Goal: Task Accomplishment & Management: Manage account settings

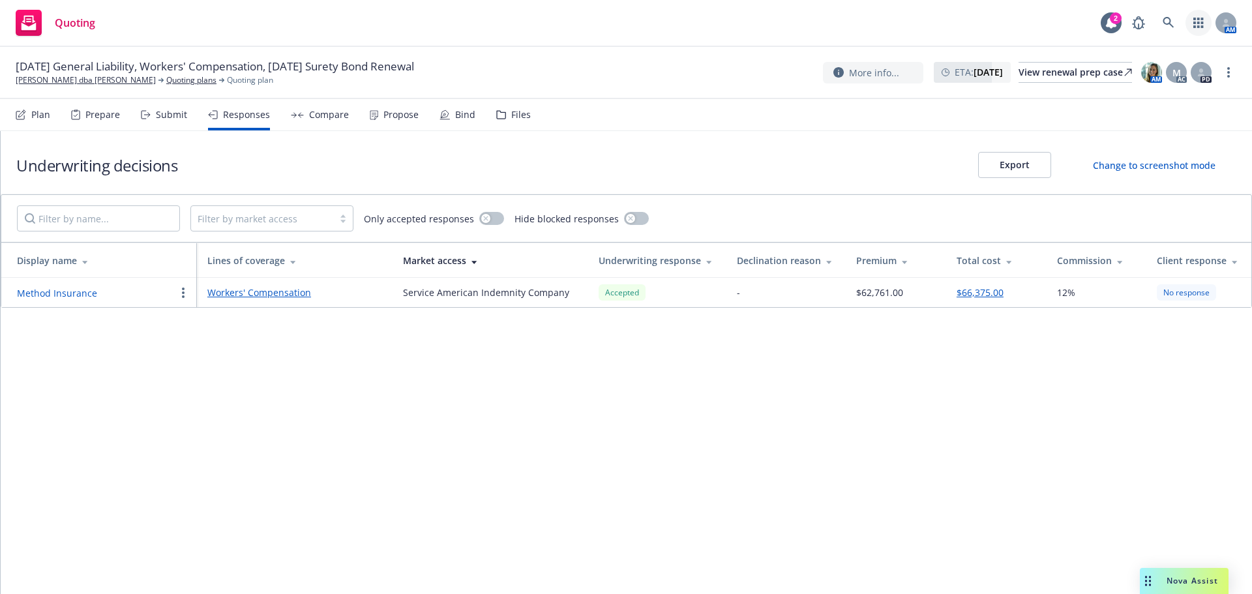
click at [1191, 12] on link "button" at bounding box center [1199, 23] width 26 height 26
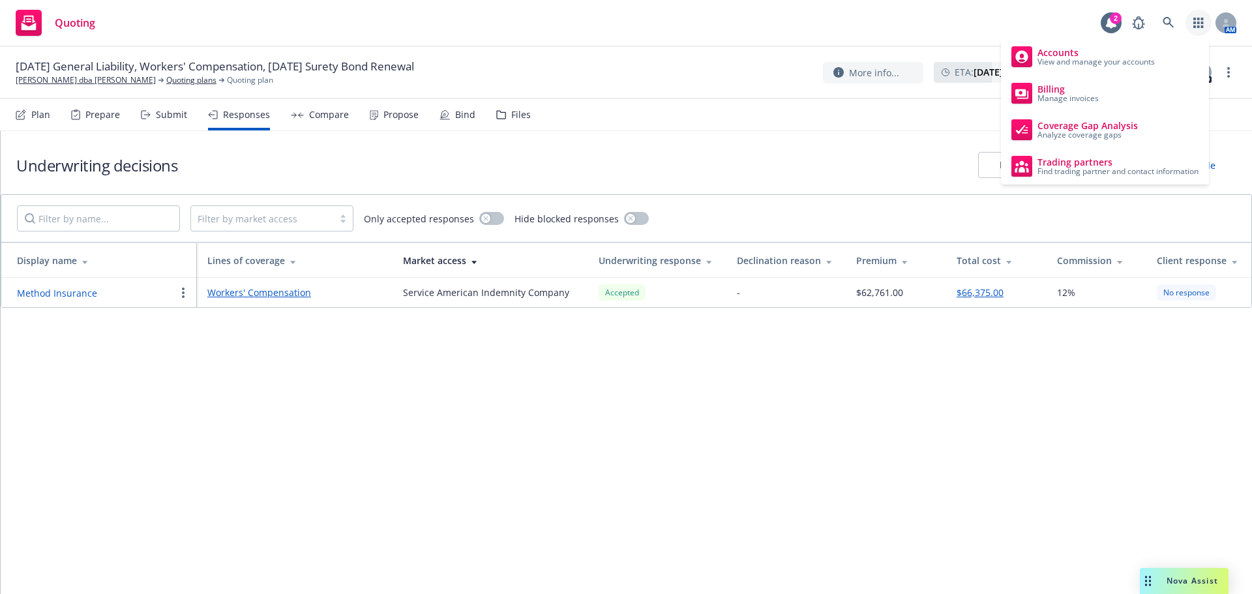
click at [1182, 18] on div "AM" at bounding box center [1181, 23] width 111 height 26
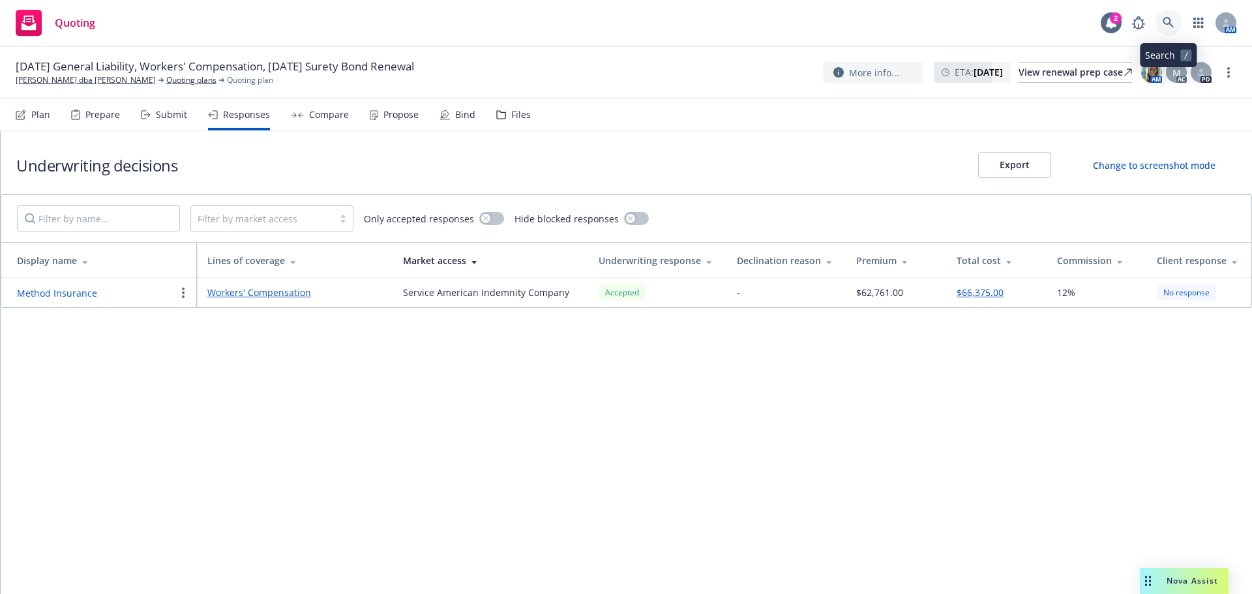
click at [1171, 20] on icon at bounding box center [1168, 22] width 11 height 11
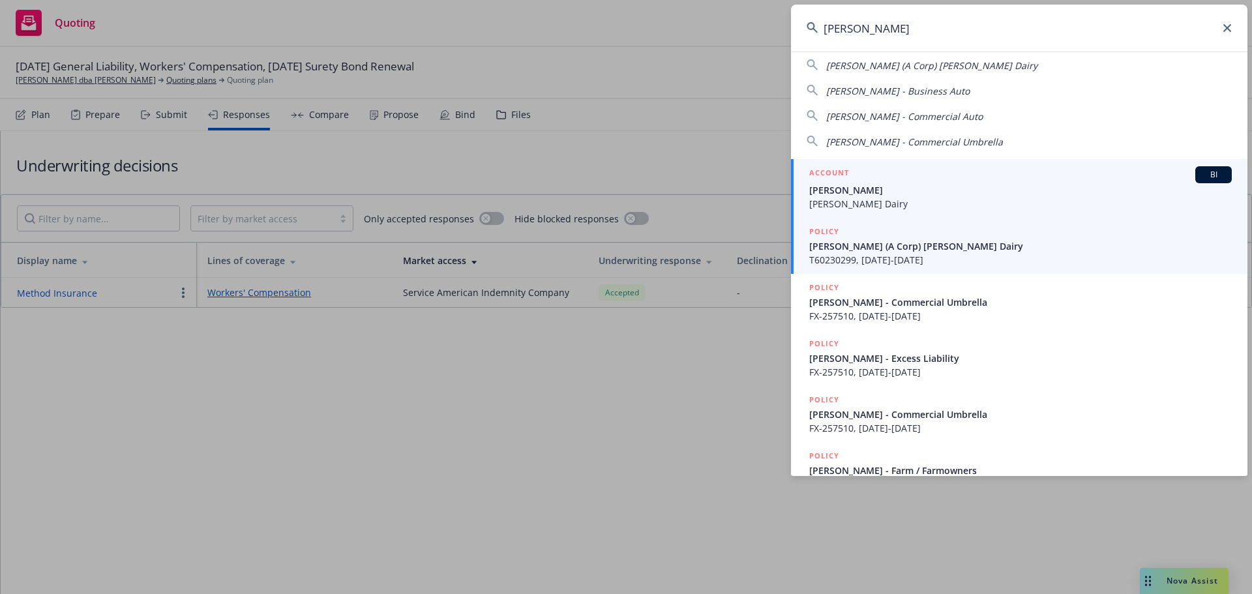
scroll to position [63, 0]
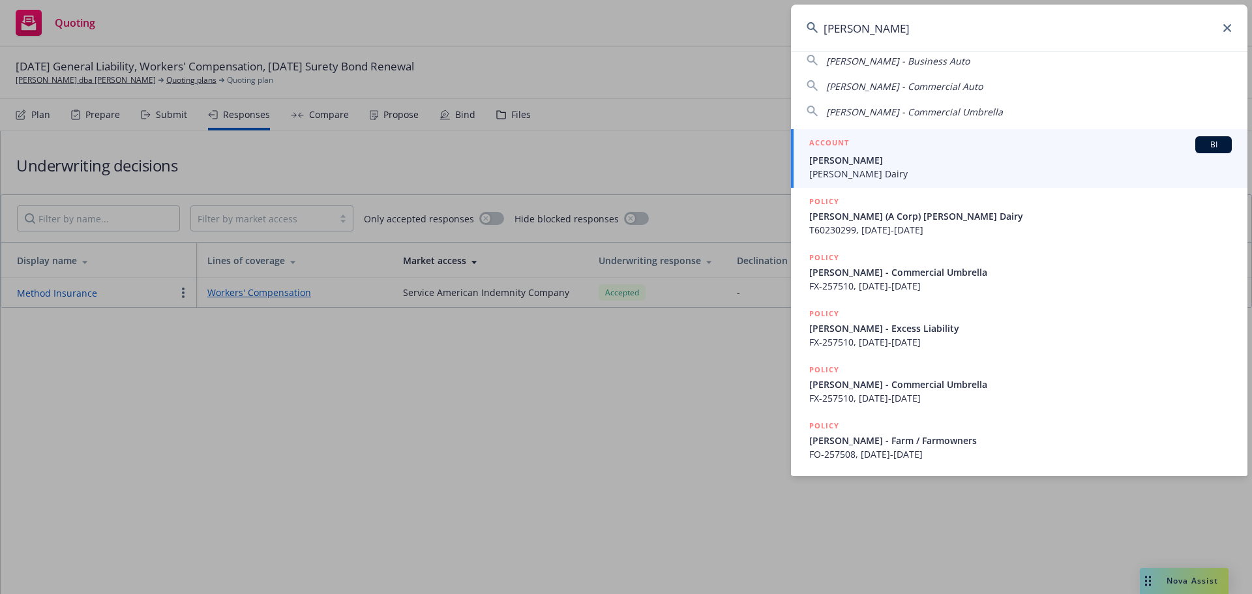
type input "[PERSON_NAME]"
click at [896, 157] on span "[PERSON_NAME]" at bounding box center [1020, 160] width 423 height 14
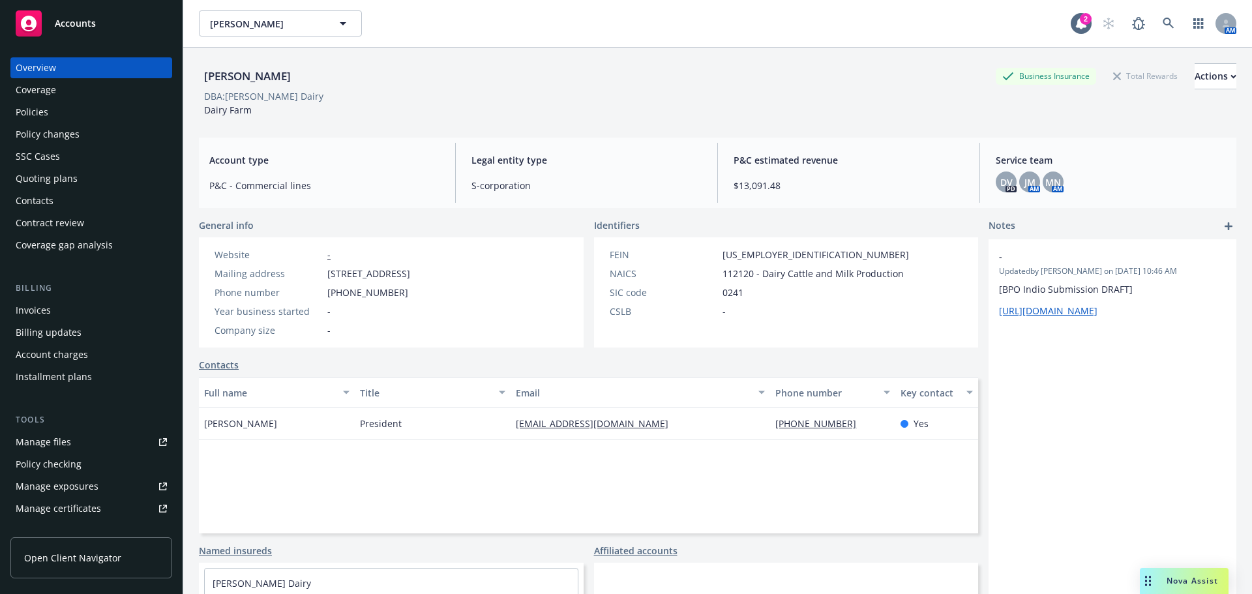
click at [113, 115] on div "Policies" at bounding box center [91, 112] width 151 height 21
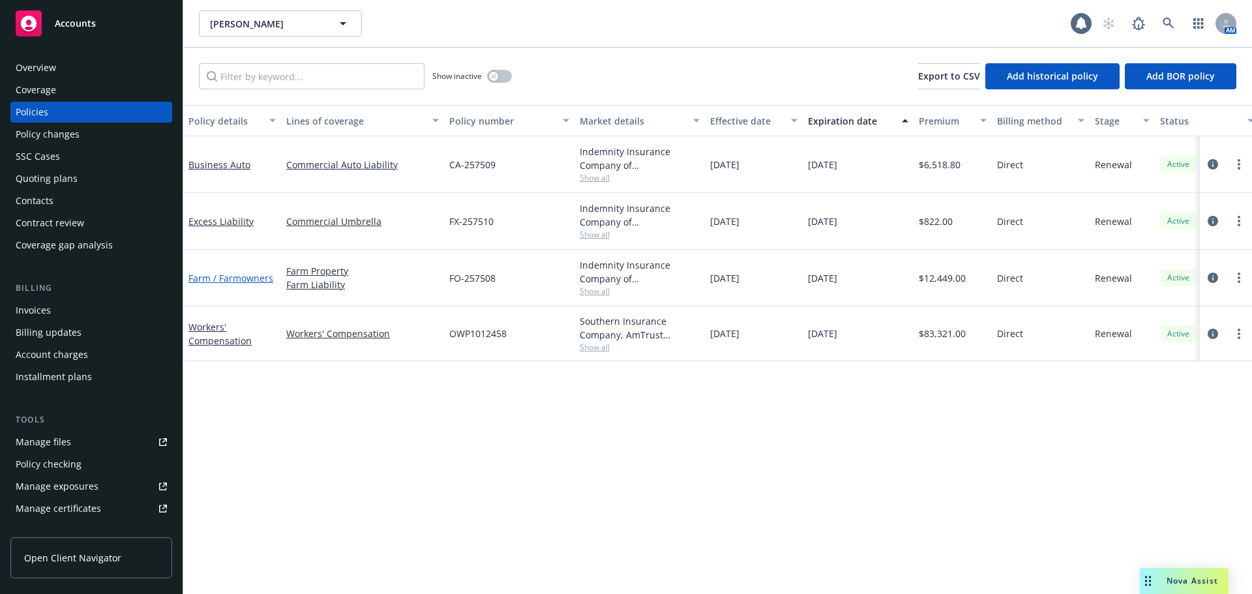
click at [226, 282] on link "Farm / Farmowners" at bounding box center [230, 278] width 85 height 12
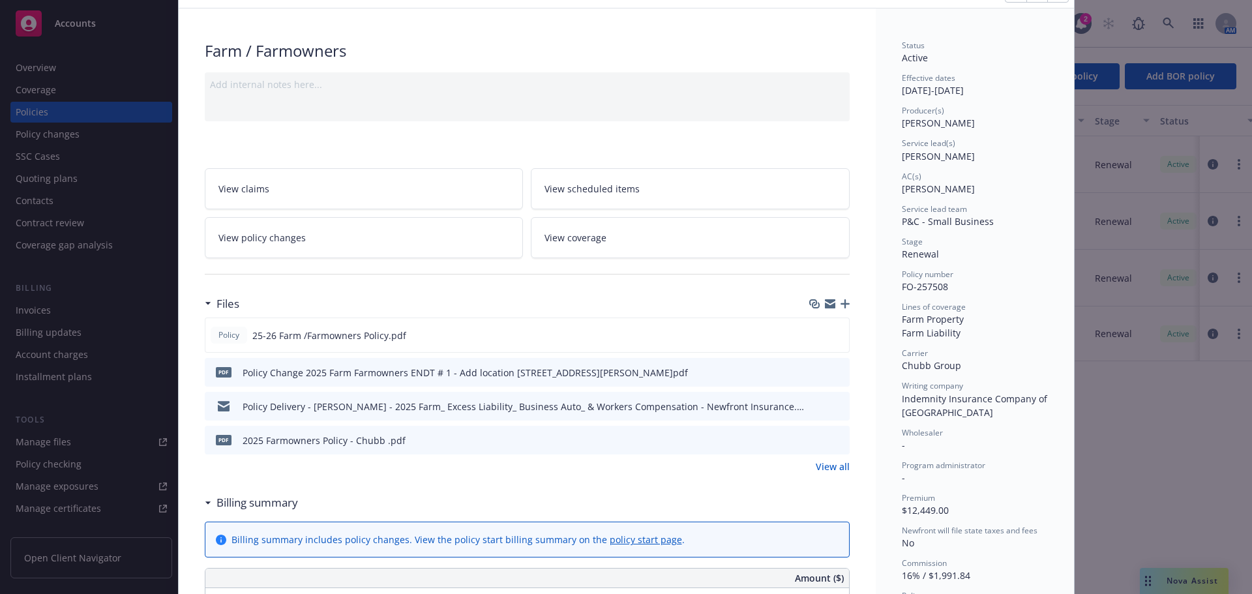
scroll to position [130, 0]
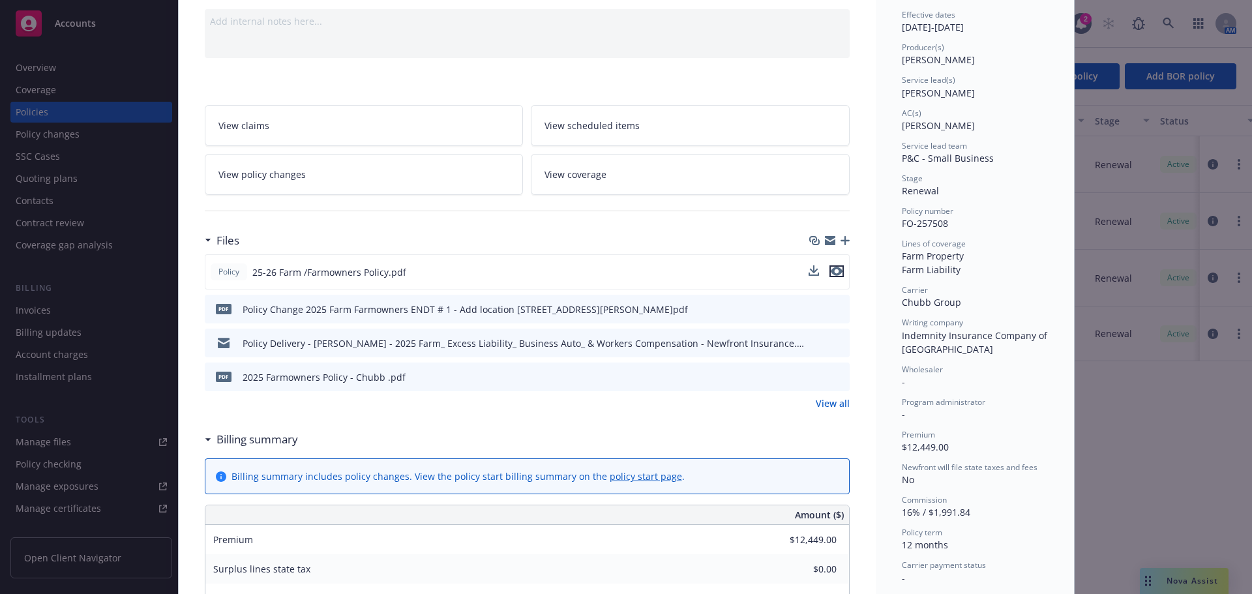
click at [831, 275] on icon "preview file" at bounding box center [837, 271] width 12 height 9
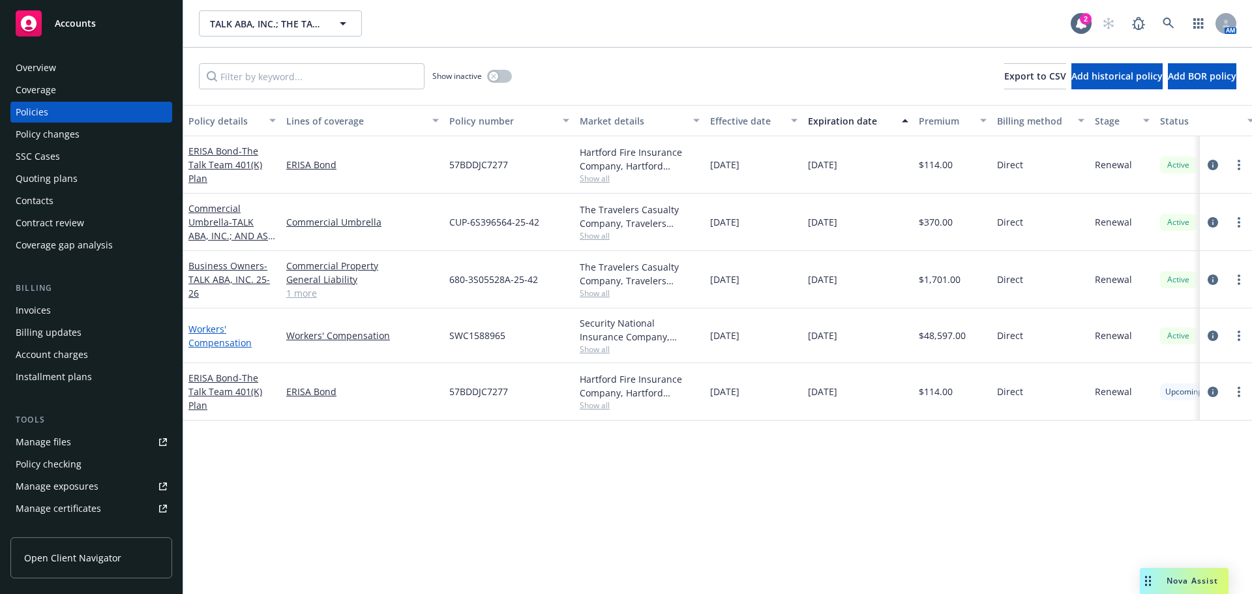
click at [239, 342] on link "Workers' Compensation" at bounding box center [219, 336] width 63 height 26
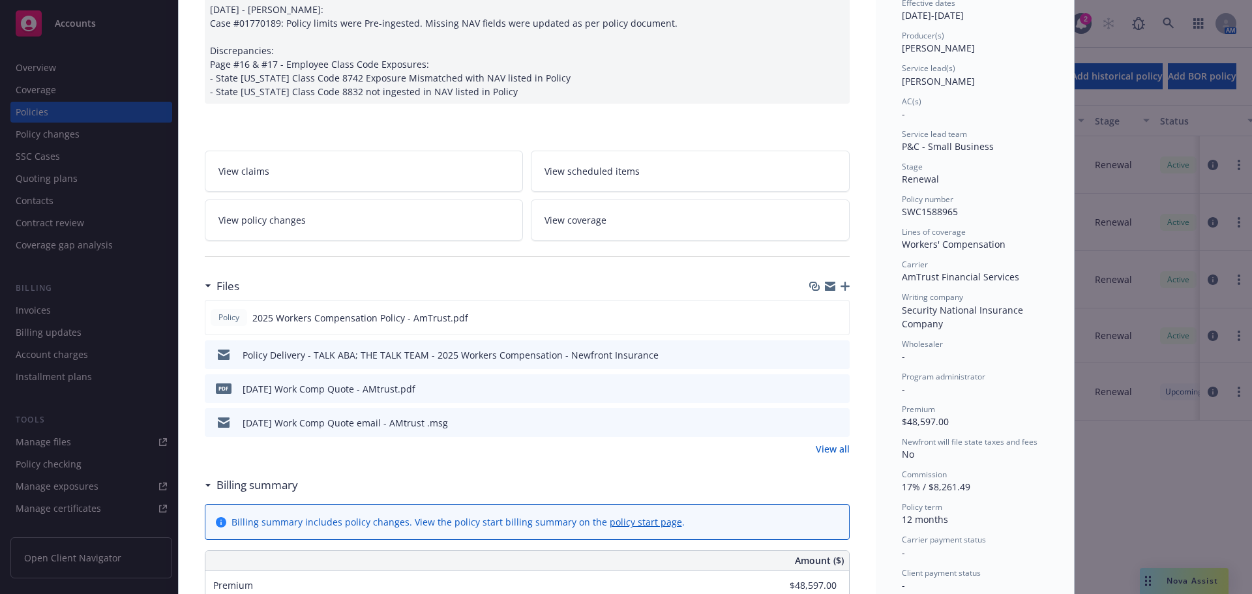
scroll to position [326, 0]
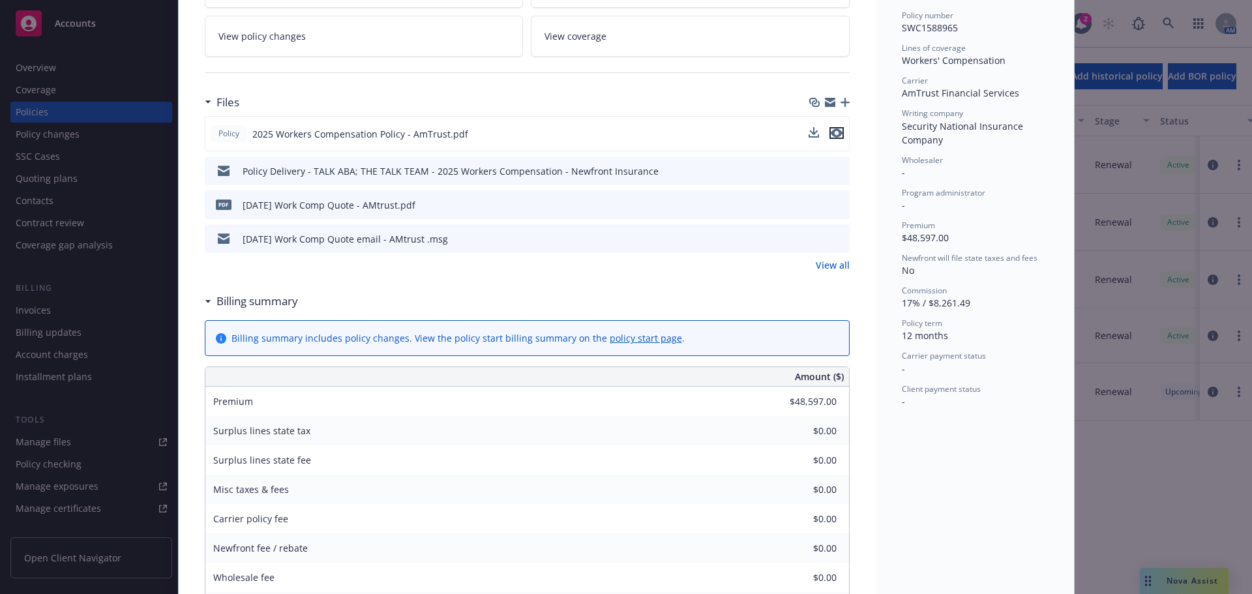
click at [831, 132] on icon "preview file" at bounding box center [837, 132] width 12 height 9
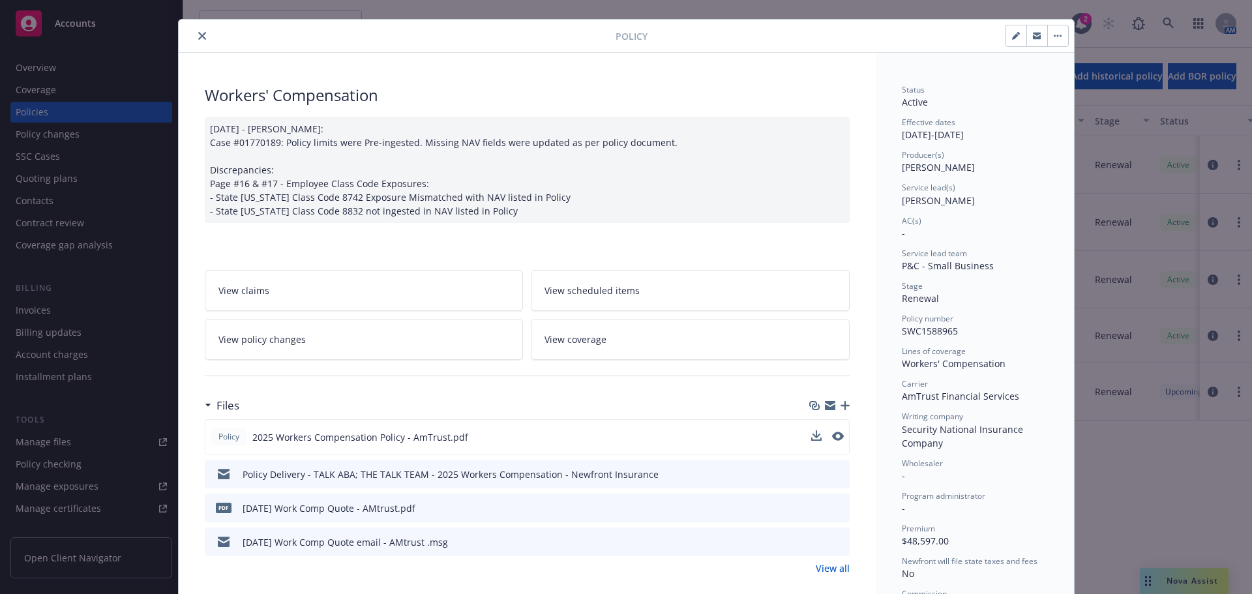
scroll to position [0, 0]
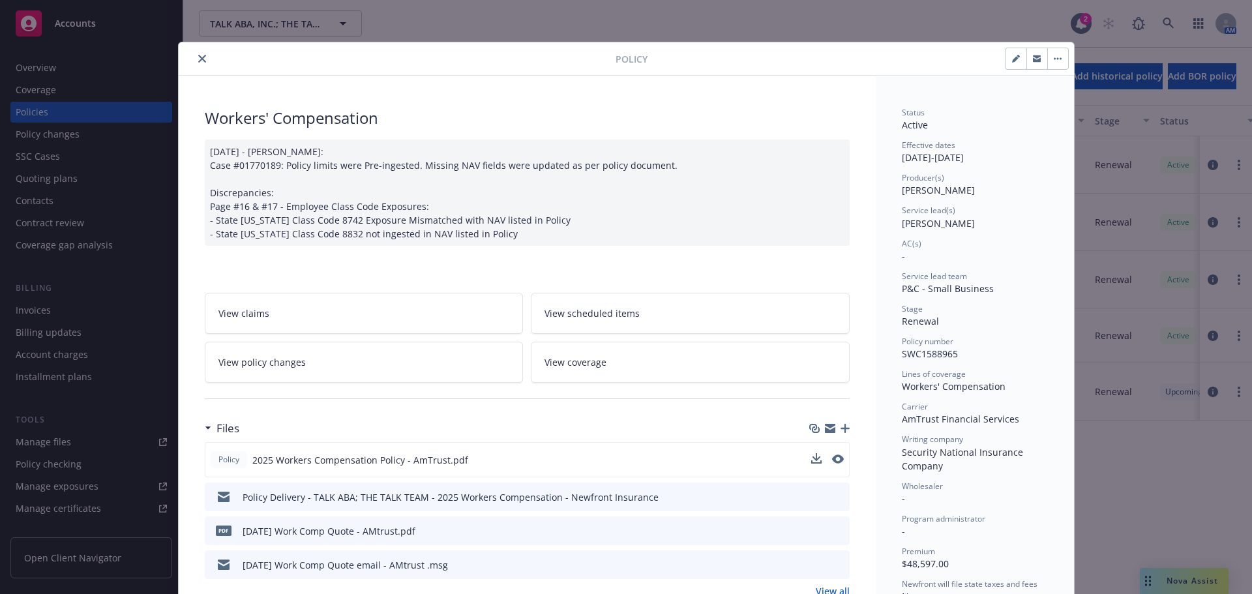
click at [198, 58] on icon "close" at bounding box center [202, 59] width 8 height 8
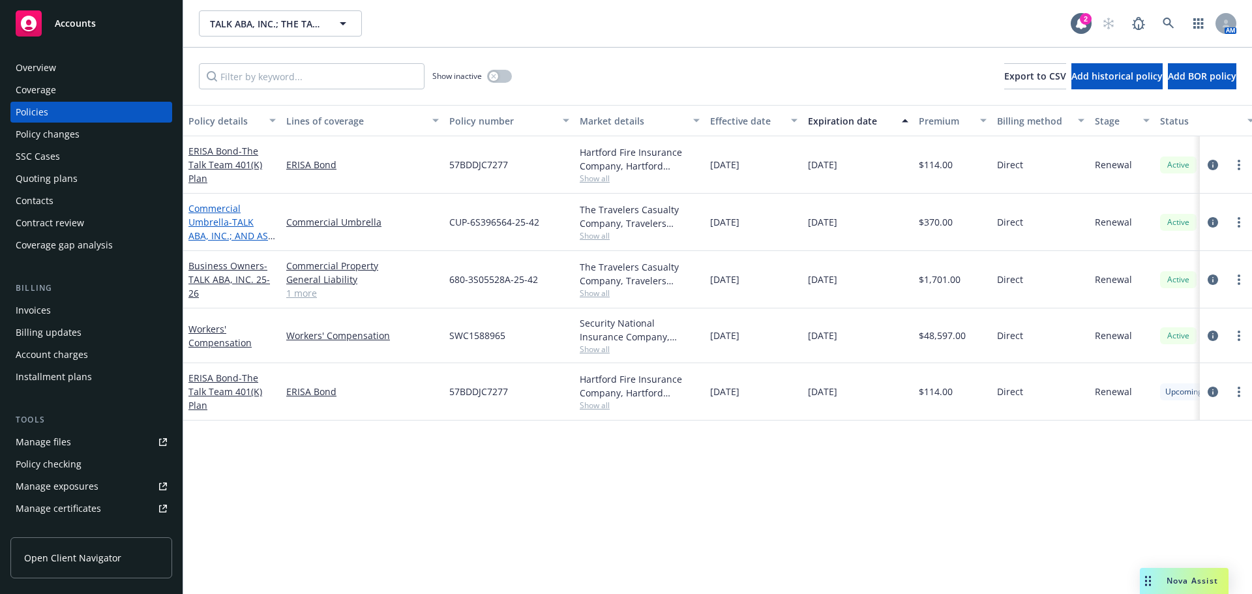
click at [218, 233] on span "- TALK ABA, INC.; AND AS PER EU 00 05 25-26" at bounding box center [231, 242] width 87 height 53
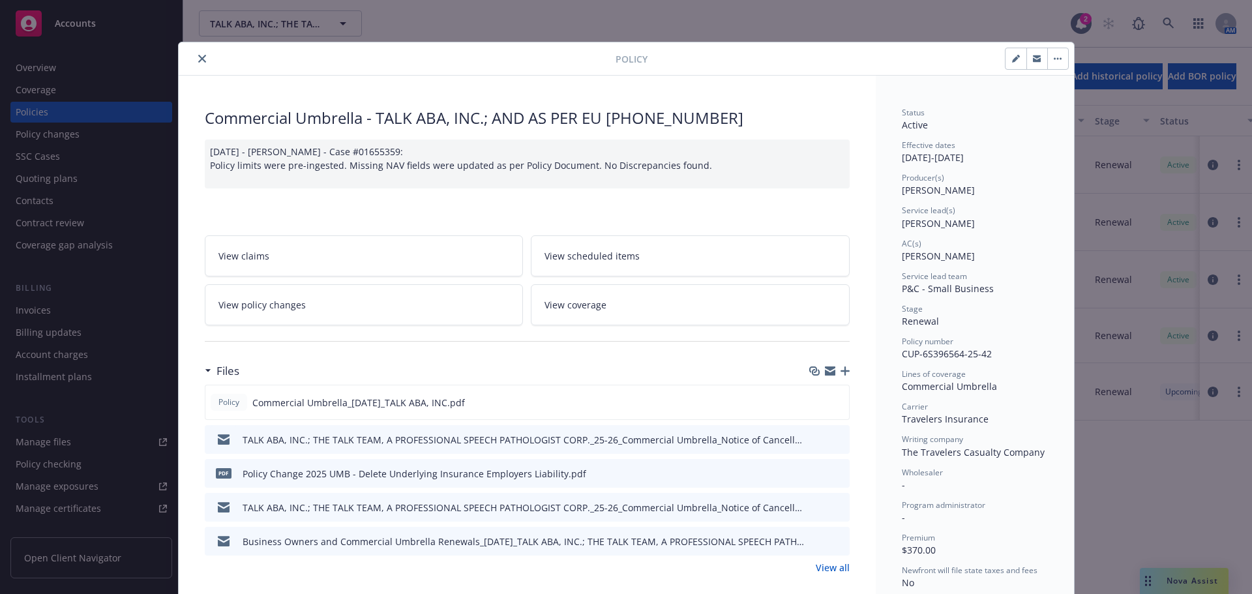
click at [200, 64] on button "close" at bounding box center [202, 59] width 16 height 16
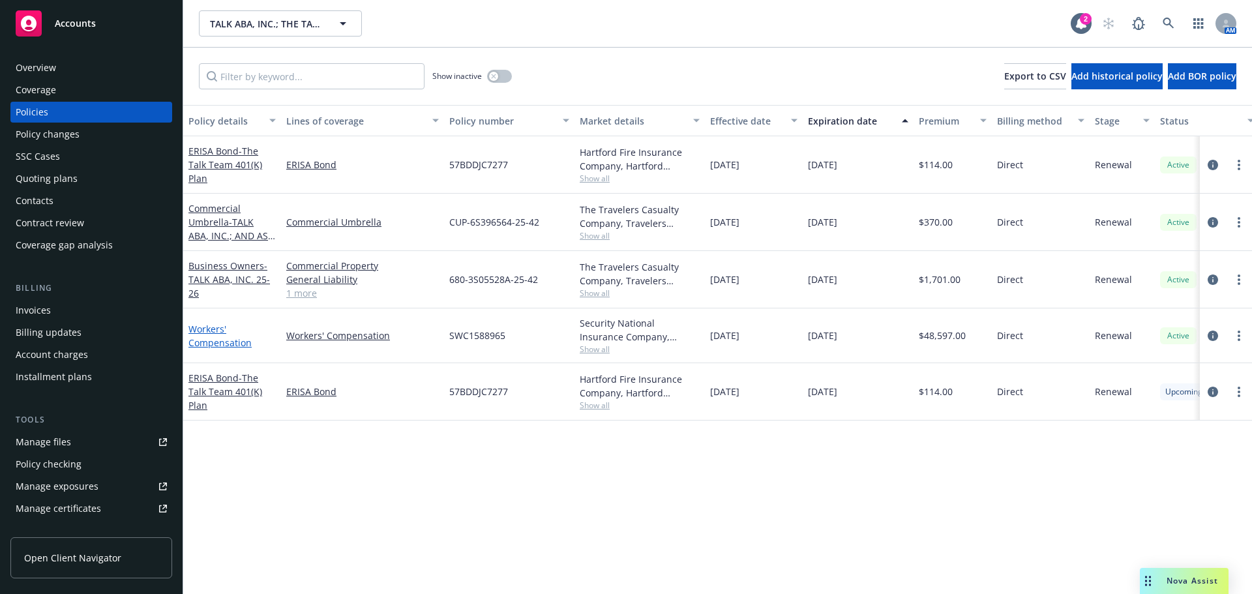
click at [213, 348] on link "Workers' Compensation" at bounding box center [219, 336] width 63 height 26
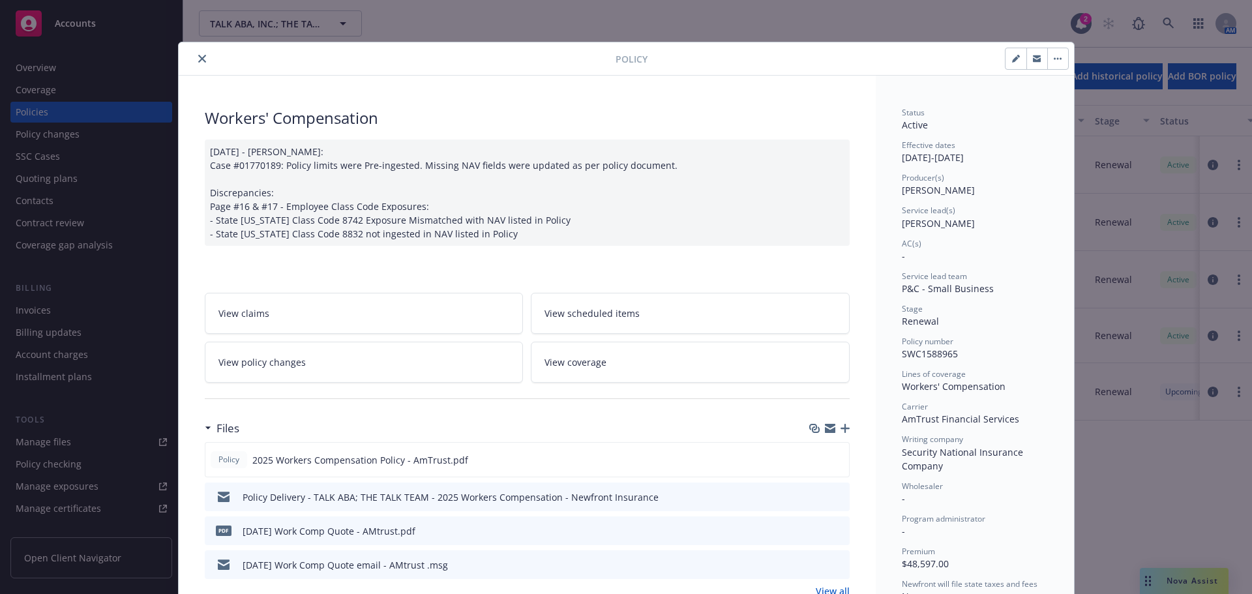
scroll to position [39, 0]
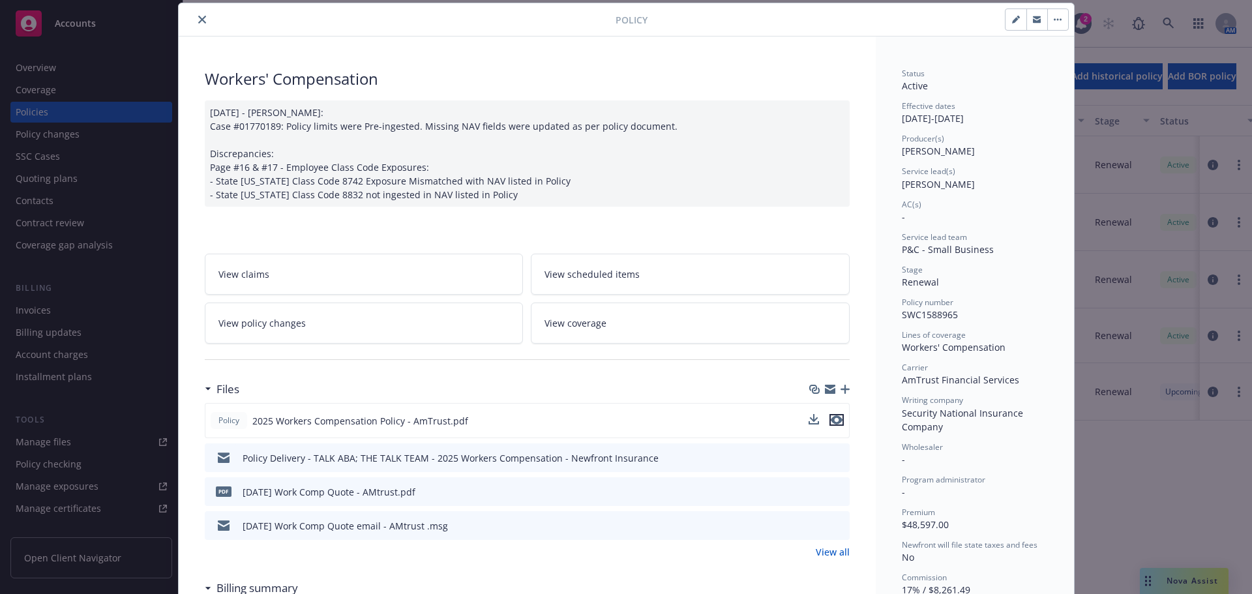
click at [831, 421] on icon "preview file" at bounding box center [837, 419] width 12 height 9
click at [831, 422] on icon "preview file" at bounding box center [837, 419] width 12 height 9
